Goal: Communication & Community: Share content

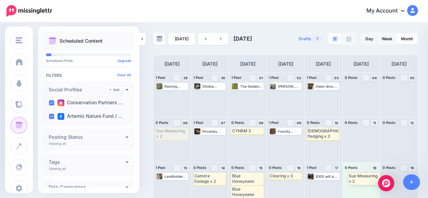
drag, startPoint x: 168, startPoint y: 136, endPoint x: 360, endPoint y: 180, distance: 197.1
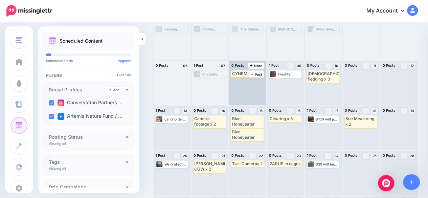
scroll to position [68, 0]
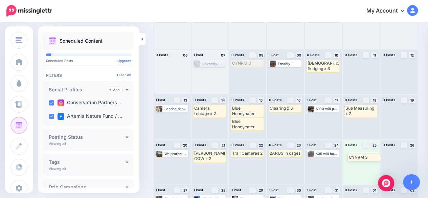
drag, startPoint x: 239, startPoint y: 63, endPoint x: 354, endPoint y: 157, distance: 148.2
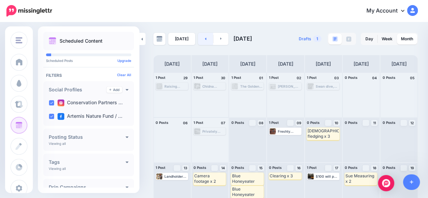
click at [208, 38] on link at bounding box center [205, 39] width 15 height 12
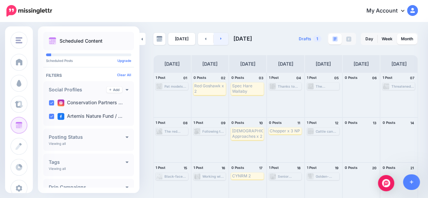
click at [217, 36] on link at bounding box center [220, 39] width 15 height 12
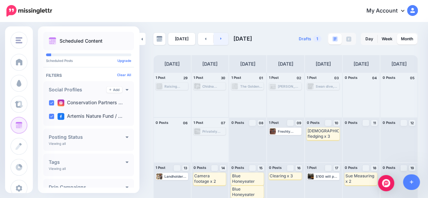
click at [218, 42] on link at bounding box center [220, 39] width 15 height 12
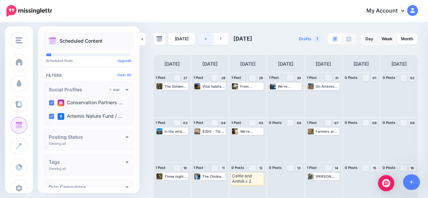
click at [198, 38] on link at bounding box center [205, 39] width 15 height 12
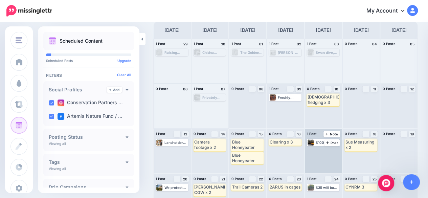
scroll to position [99, 0]
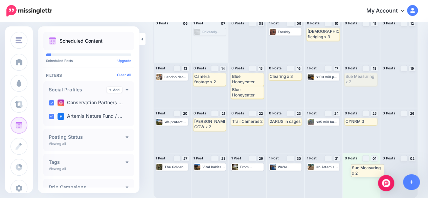
drag, startPoint x: 358, startPoint y: 81, endPoint x: 361, endPoint y: 172, distance: 91.0
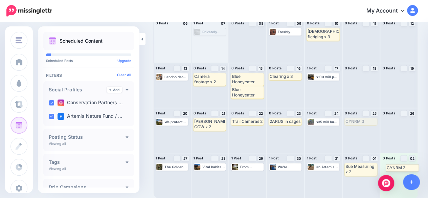
drag, startPoint x: 358, startPoint y: 121, endPoint x: 395, endPoint y: 167, distance: 59.3
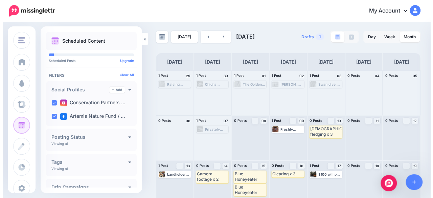
scroll to position [34, 0]
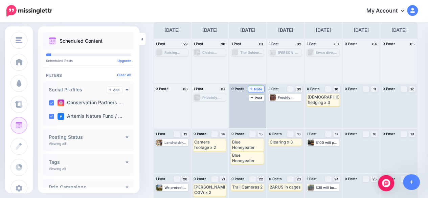
click at [258, 88] on span "Note" at bounding box center [256, 88] width 13 height 3
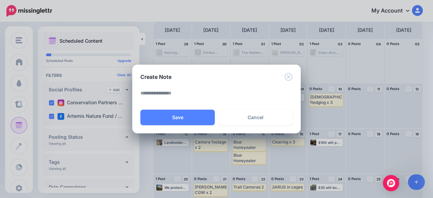
click at [185, 92] on textarea at bounding box center [217, 95] width 155 height 13
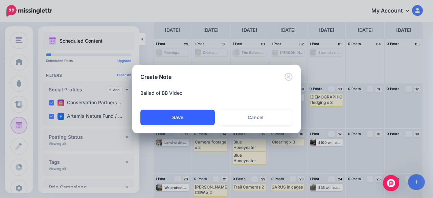
type textarea "**********"
click at [192, 112] on button "Save" at bounding box center [177, 118] width 74 height 16
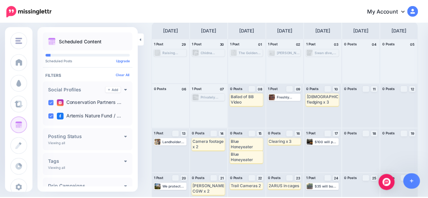
scroll to position [0, 0]
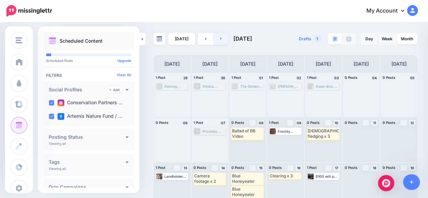
click at [226, 41] on link at bounding box center [220, 39] width 15 height 12
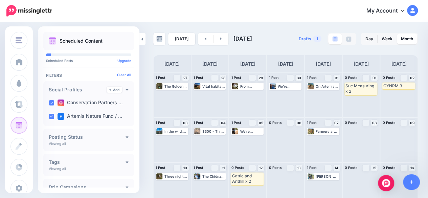
scroll to position [34, 0]
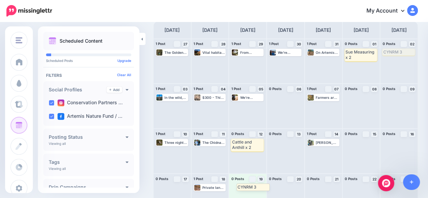
drag, startPoint x: 396, startPoint y: 52, endPoint x: 245, endPoint y: 187, distance: 202.8
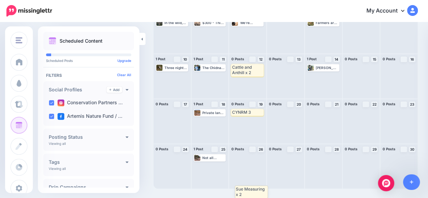
scroll to position [99, 0]
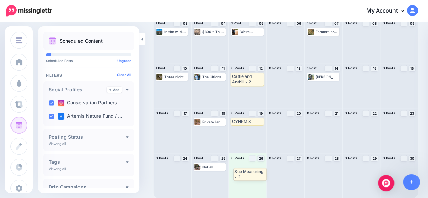
drag, startPoint x: 355, startPoint y: 54, endPoint x: 238, endPoint y: 171, distance: 165.4
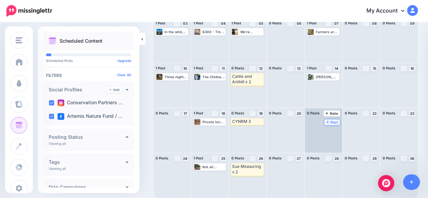
click at [334, 122] on span "Post" at bounding box center [332, 121] width 12 height 3
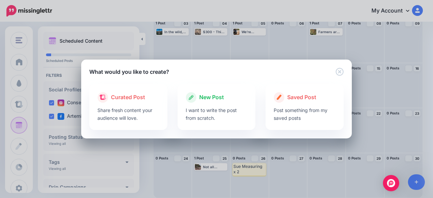
click at [340, 80] on div "Loading Loading Curated Post Share fresh content your audience will love. New P…" at bounding box center [216, 107] width 270 height 63
click at [337, 73] on icon "Close" at bounding box center [339, 72] width 8 height 8
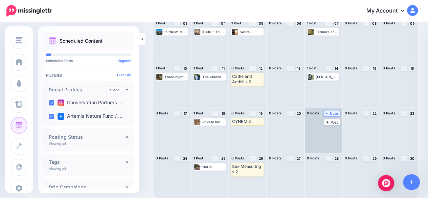
click at [328, 113] on icon at bounding box center [326, 113] width 3 height 3
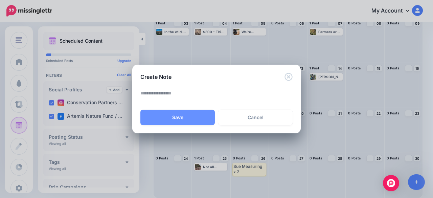
click at [202, 96] on textarea at bounding box center [217, 95] width 155 height 13
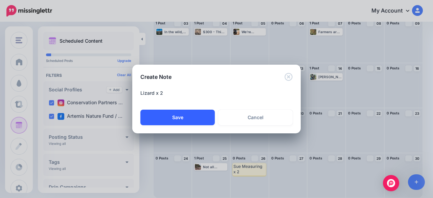
type textarea "**********"
click at [176, 115] on button "Save" at bounding box center [177, 118] width 74 height 16
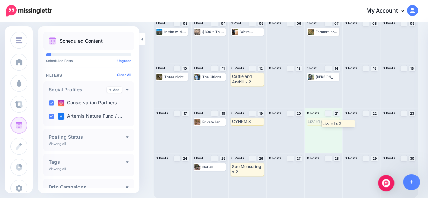
drag, startPoint x: 314, startPoint y: 122, endPoint x: 318, endPoint y: 122, distance: 4.1
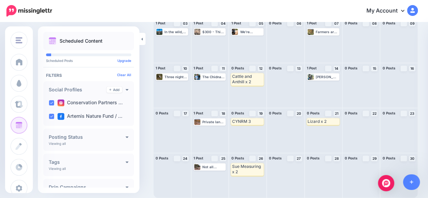
scroll to position [0, 0]
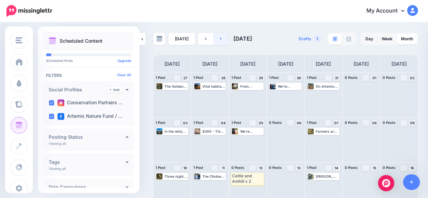
click at [220, 40] on link at bounding box center [220, 39] width 15 height 12
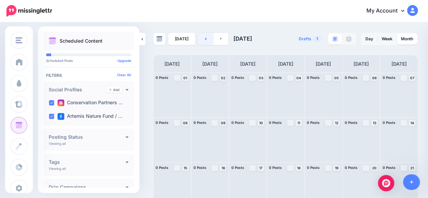
click at [201, 43] on link at bounding box center [205, 39] width 15 height 12
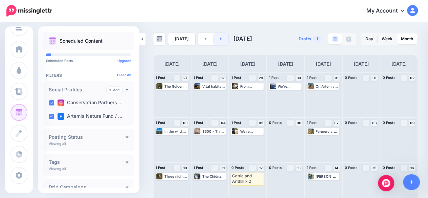
click at [213, 36] on link at bounding box center [220, 39] width 15 height 12
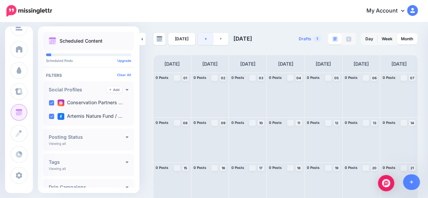
click at [205, 42] on link at bounding box center [205, 39] width 15 height 12
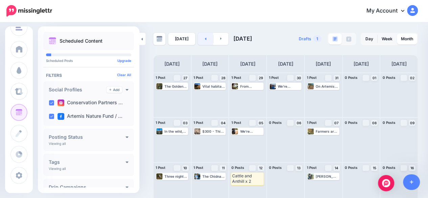
click at [205, 42] on link at bounding box center [205, 39] width 15 height 12
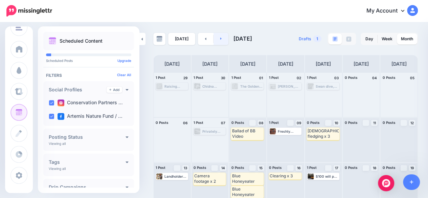
click at [216, 37] on link at bounding box center [220, 39] width 15 height 12
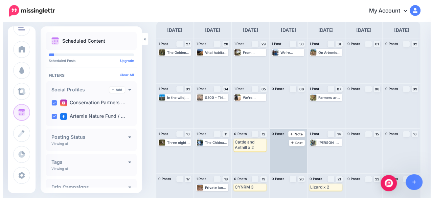
scroll to position [68, 0]
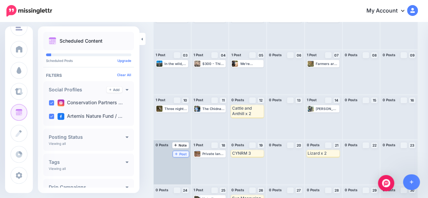
click at [176, 154] on icon at bounding box center [176, 153] width 3 height 3
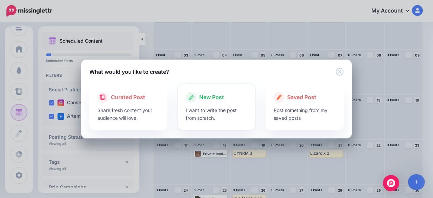
click at [203, 115] on p "I want to write the post from scratch." at bounding box center [217, 114] width 62 height 16
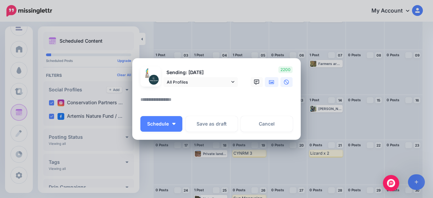
click at [265, 82] on link at bounding box center [272, 82] width 14 height 10
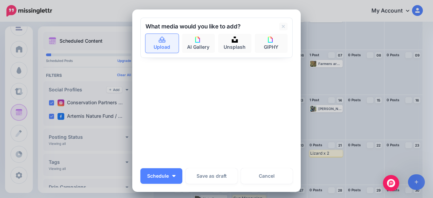
click at [168, 46] on link "Upload" at bounding box center [161, 43] width 33 height 19
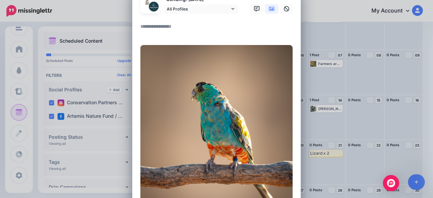
scroll to position [34, 0]
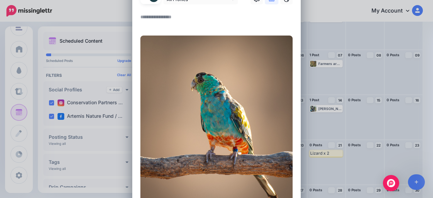
drag, startPoint x: 172, startPoint y: 11, endPoint x: 172, endPoint y: 17, distance: 5.7
click at [172, 11] on div at bounding box center [216, 8] width 152 height 8
click at [172, 18] on textarea at bounding box center [217, 19] width 155 height 13
type textarea "*"
click at [140, 15] on textarea "*" at bounding box center [217, 19] width 155 height 13
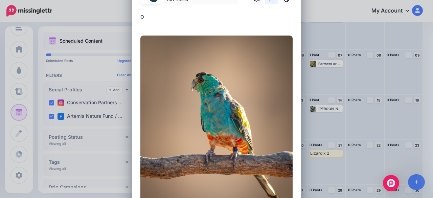
paste textarea "**********"
click at [140, 18] on textarea "**********" at bounding box center [217, 19] width 155 height 13
click at [140, 17] on textarea "**********" at bounding box center [217, 19] width 155 height 13
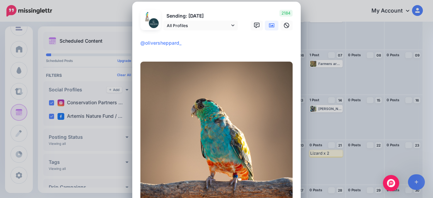
scroll to position [0, 0]
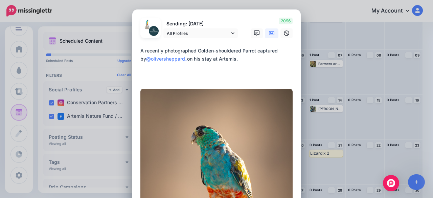
drag, startPoint x: 145, startPoint y: 66, endPoint x: 145, endPoint y: 74, distance: 8.5
click at [145, 66] on textarea "**********" at bounding box center [217, 63] width 155 height 32
click at [145, 74] on textarea "**********" at bounding box center [217, 63] width 155 height 32
paste textarea "**********"
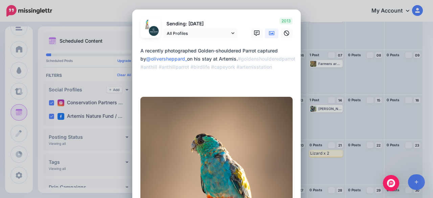
click at [183, 81] on textarea "**********" at bounding box center [217, 67] width 155 height 41
paste textarea "**********"
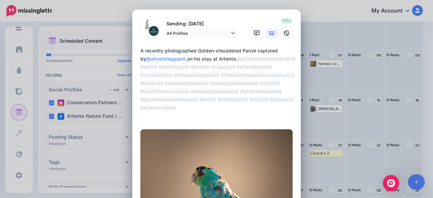
click at [140, 116] on textarea "**********" at bounding box center [217, 83] width 155 height 73
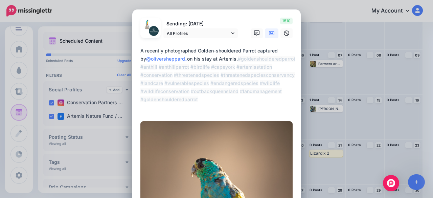
drag, startPoint x: 279, startPoint y: 109, endPoint x: 230, endPoint y: 107, distance: 49.0
click at [230, 107] on textarea "**********" at bounding box center [217, 79] width 155 height 65
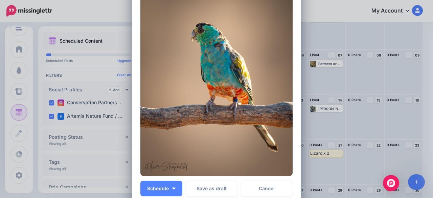
scroll to position [215, 0]
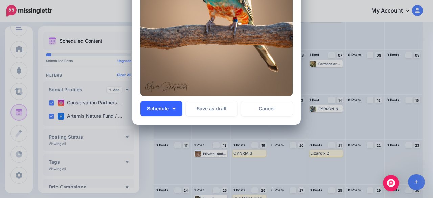
type textarea "**********"
click at [176, 110] on button "Schedule" at bounding box center [161, 109] width 42 height 16
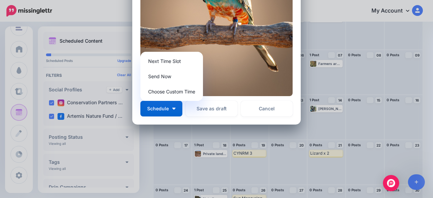
scroll to position [80, 0]
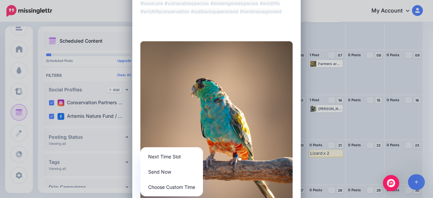
click at [232, 51] on img at bounding box center [216, 136] width 152 height 190
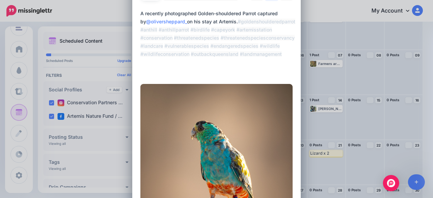
scroll to position [0, 0]
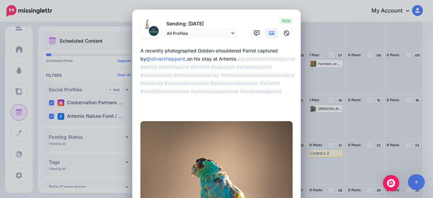
drag, startPoint x: 237, startPoint y: 28, endPoint x: 116, endPoint y: -8, distance: 125.8
click at [116, 0] on html "My Account Dashboard My Account Billing Logout" at bounding box center [216, 31] width 433 height 198
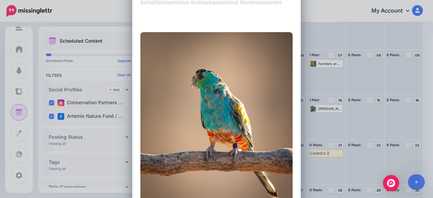
scroll to position [135, 0]
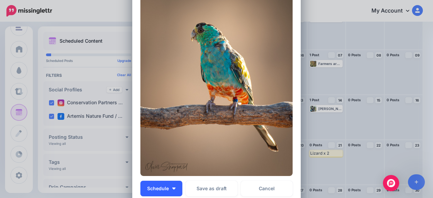
click at [161, 184] on button "Schedule" at bounding box center [161, 189] width 42 height 16
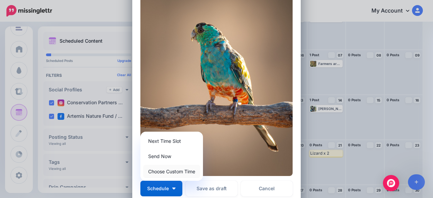
click at [165, 171] on link "Choose Custom Time" at bounding box center [171, 171] width 57 height 13
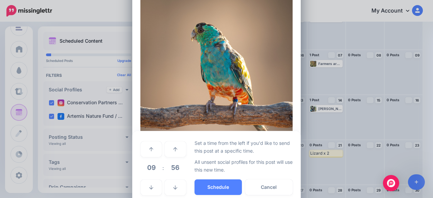
scroll to position [0, 0]
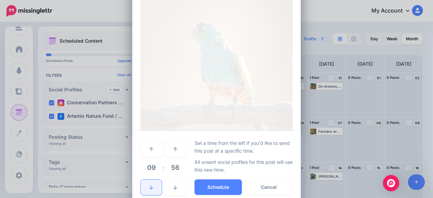
click at [150, 188] on icon at bounding box center [151, 187] width 4 height 4
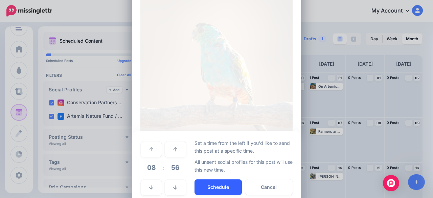
click at [213, 187] on button "Schedule" at bounding box center [217, 187] width 47 height 16
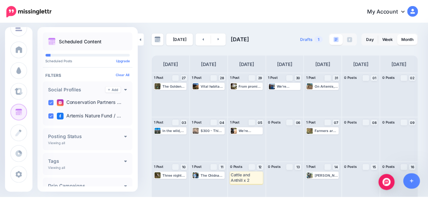
scroll to position [99, 0]
